Goal: Communication & Community: Ask a question

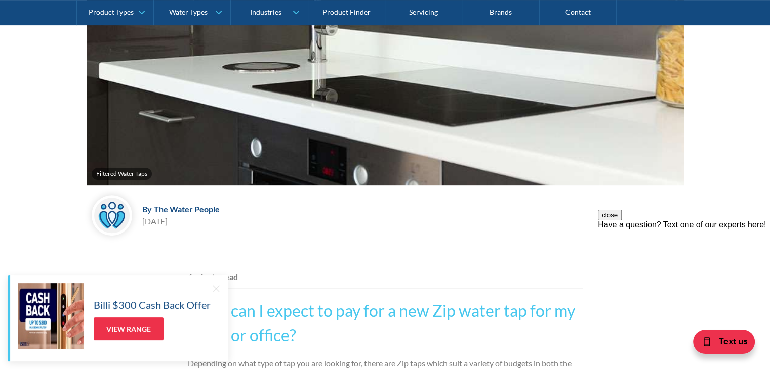
scroll to position [152, 0]
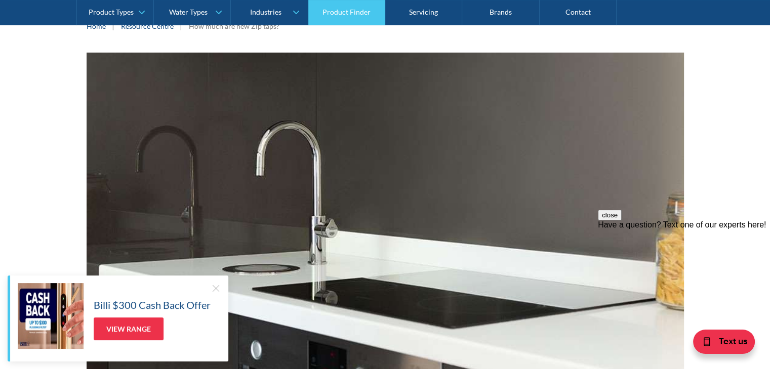
click at [326, 7] on link "Product Finder" at bounding box center [346, 12] width 77 height 25
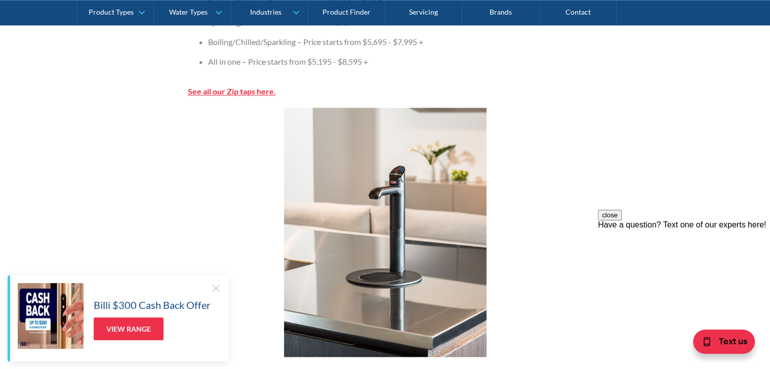
scroll to position [1316, 0]
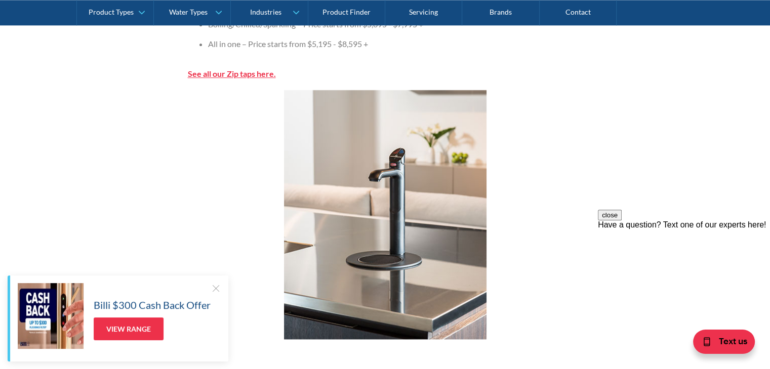
click at [233, 75] on strong "See all our Zip taps here." at bounding box center [232, 74] width 88 height 10
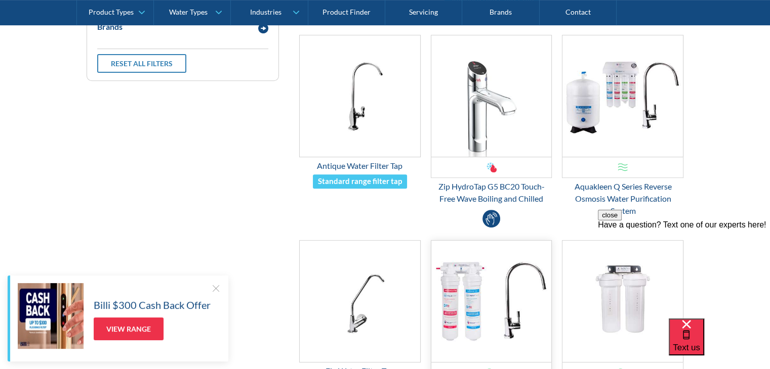
scroll to position [405, 0]
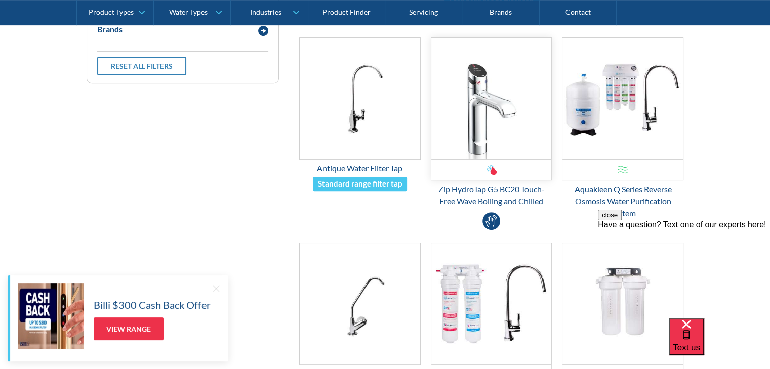
click at [480, 134] on img "Email Form 3" at bounding box center [491, 98] width 120 height 121
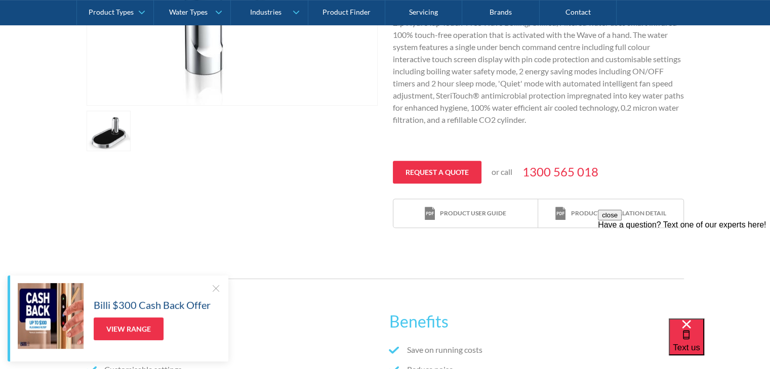
scroll to position [354, 0]
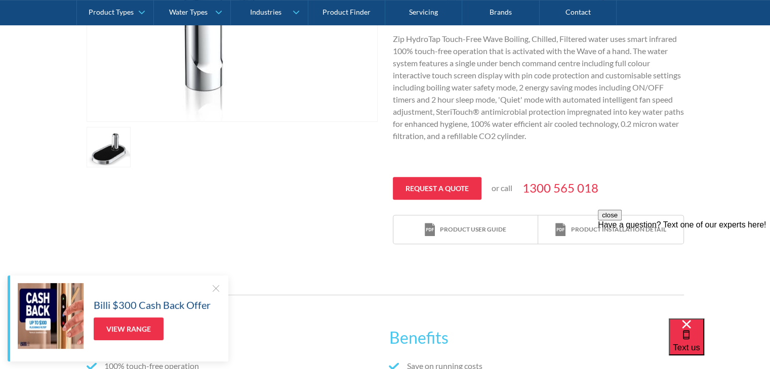
click at [102, 150] on link "open lightbox" at bounding box center [109, 147] width 45 height 40
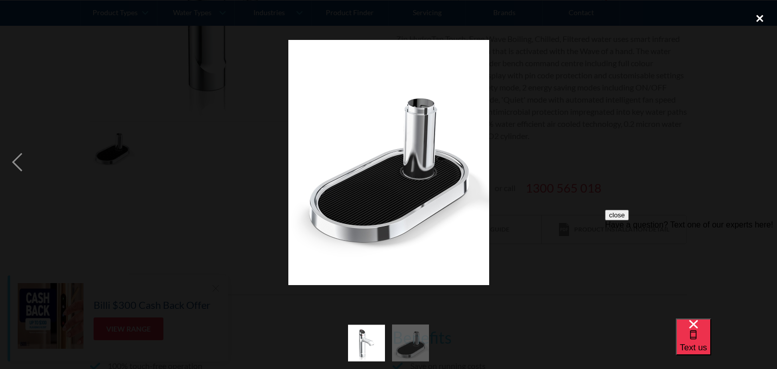
click at [759, 15] on div "close lightbox" at bounding box center [760, 19] width 34 height 22
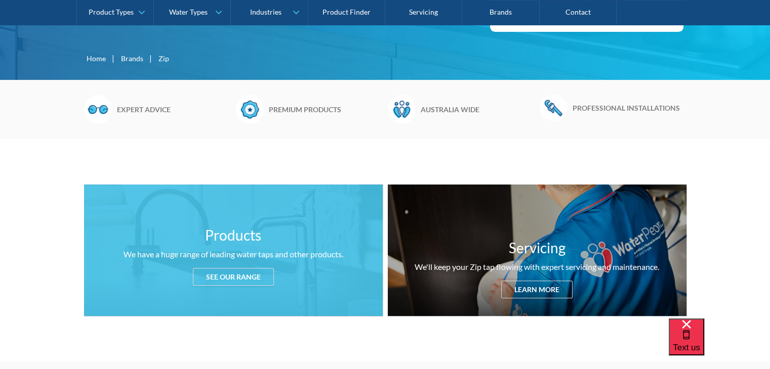
click at [234, 278] on div "See our range" at bounding box center [233, 277] width 81 height 18
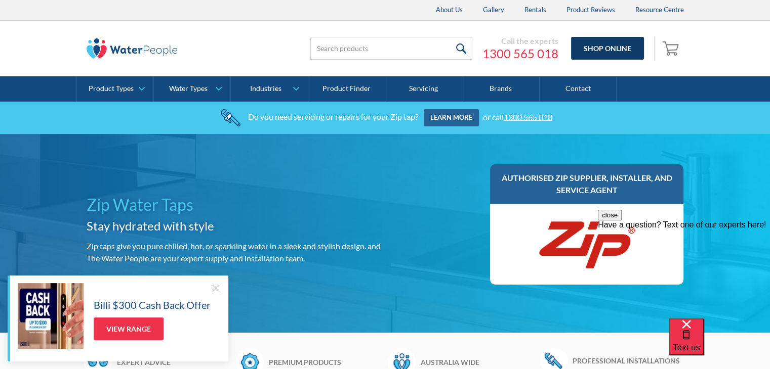
click at [608, 49] on link "Shop Online" at bounding box center [607, 48] width 73 height 23
click at [215, 287] on div at bounding box center [215, 288] width 10 height 10
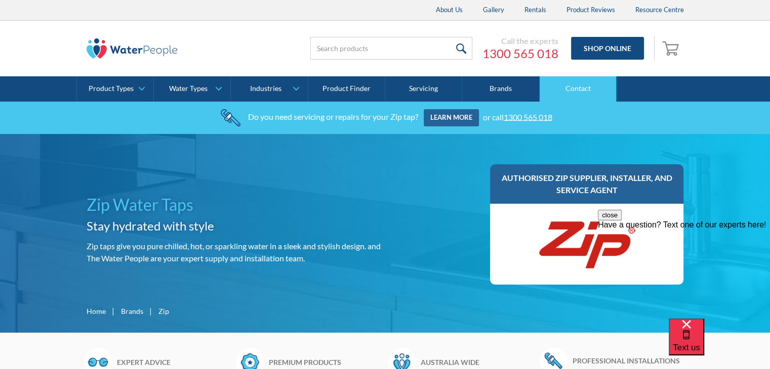
click at [582, 88] on link "Contact" at bounding box center [577, 88] width 77 height 25
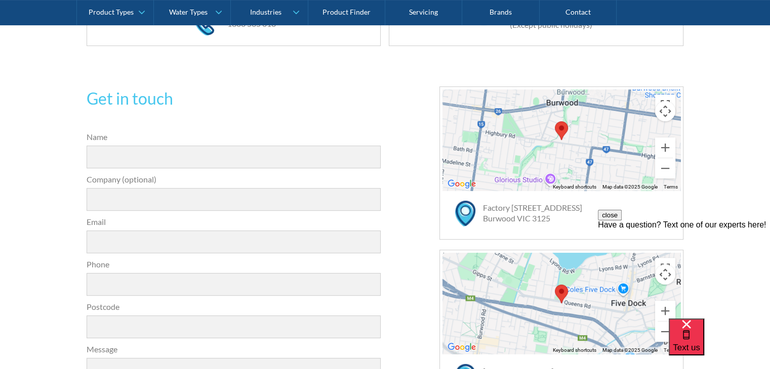
scroll to position [253, 0]
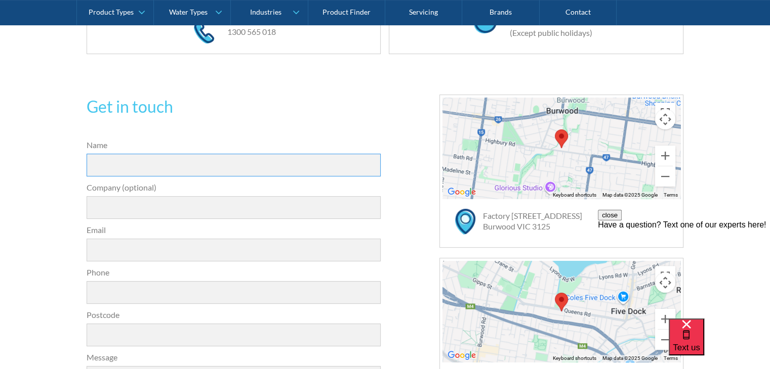
click at [143, 161] on input "Name" at bounding box center [234, 165] width 294 height 23
type input "Clint Devereaux"
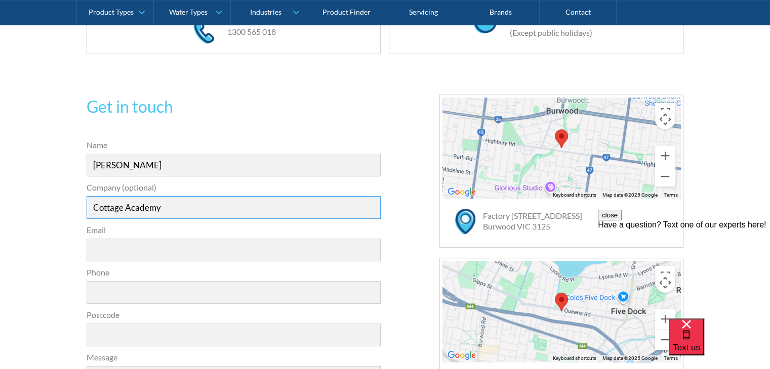
type input "Cottage Academy"
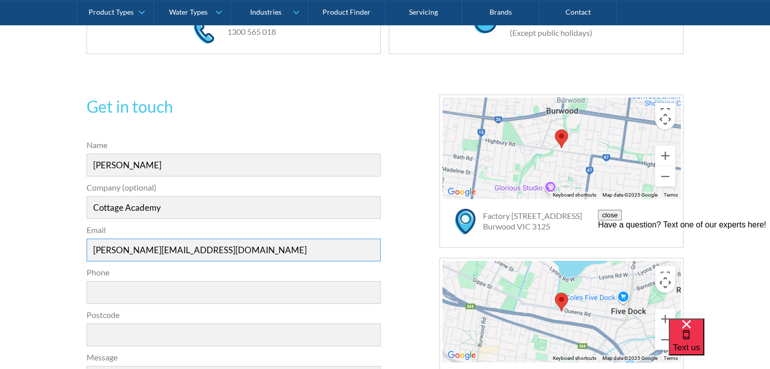
type input "clint@cottageacademy.com.au"
type input "0431 043 556"
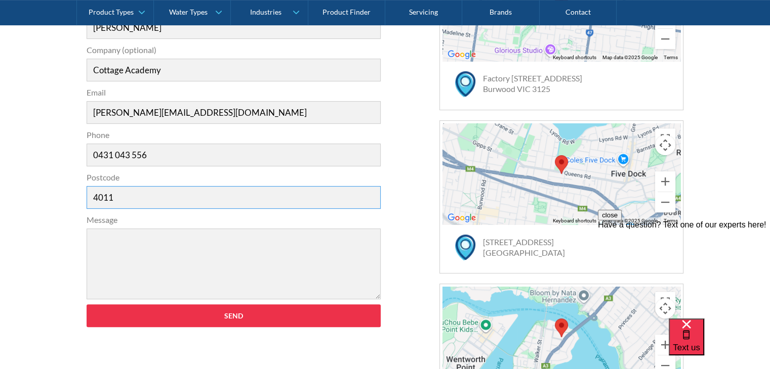
scroll to position [405, 0]
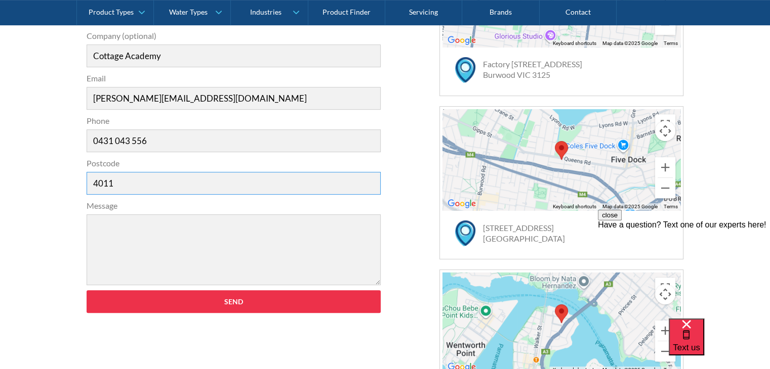
type input "4011"
click at [101, 223] on textarea "Message" at bounding box center [234, 250] width 294 height 71
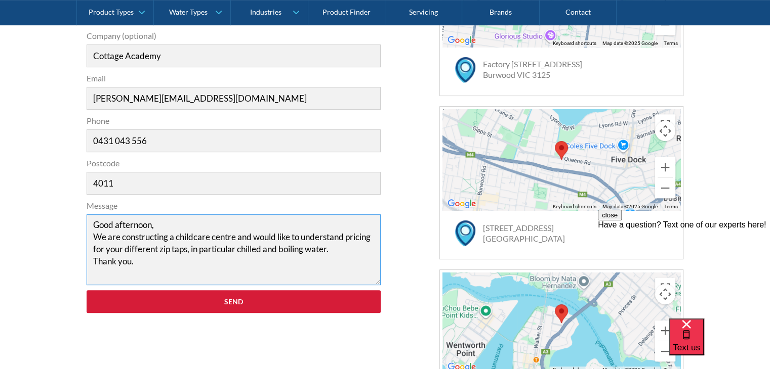
type textarea "Good afternoon, We are constructing a childcare centre and would like to unders…"
click at [177, 300] on input "Send" at bounding box center [234, 301] width 294 height 23
